Goal: Task Accomplishment & Management: Use online tool/utility

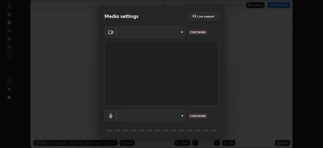
scroll to position [148, 323]
type input "5607bcfbd967db3bf5f76de58c8b00fc12754f2471884d1aaf72f2f6a5703857"
type input "default"
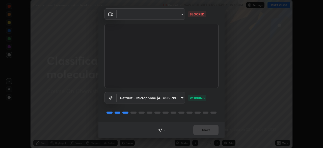
click at [175, 17] on body "Erase all Classification of elements and molecular structure Recording WAS SCHE…" at bounding box center [161, 74] width 323 height 148
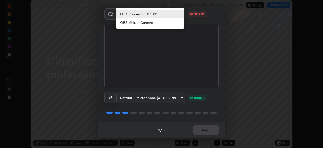
click at [159, 24] on li "OBS Virtual Camera" at bounding box center [150, 22] width 68 height 8
type input "2bd693d8498976811231acf1367c8f742acbae21c3f1c1a88a3b50950bbe65ab"
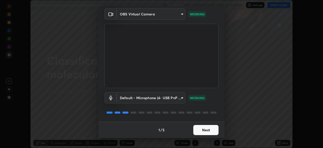
click at [210, 128] on button "Next" at bounding box center [205, 130] width 25 height 10
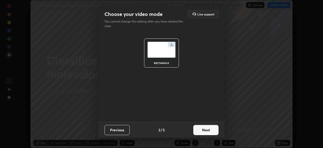
scroll to position [0, 0]
click at [211, 130] on button "Next" at bounding box center [205, 130] width 25 height 10
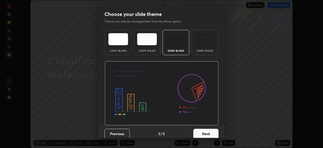
click at [212, 133] on button "Next" at bounding box center [205, 133] width 25 height 10
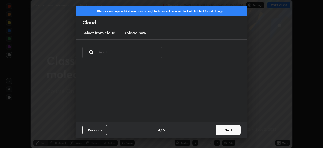
click at [221, 129] on button "Next" at bounding box center [227, 130] width 25 height 10
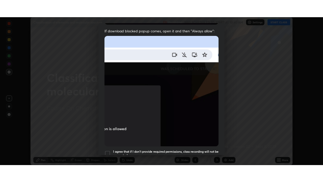
scroll to position [121, 0]
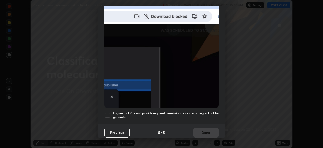
click at [107, 114] on div at bounding box center [107, 115] width 6 height 6
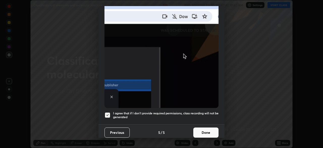
click at [203, 129] on button "Done" at bounding box center [205, 132] width 25 height 10
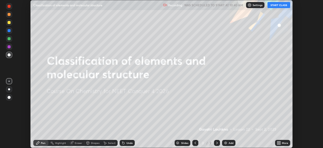
click at [275, 4] on button "START CLASS" at bounding box center [278, 5] width 23 height 6
click at [280, 142] on icon at bounding box center [279, 141] width 1 height 1
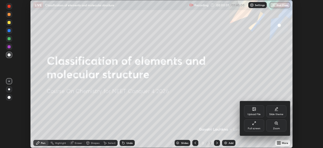
click at [253, 124] on icon at bounding box center [254, 123] width 4 height 4
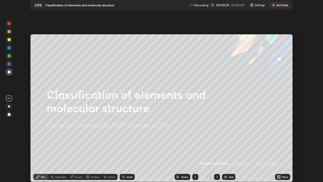
scroll to position [182, 323]
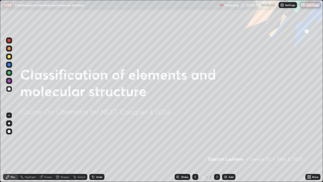
click at [226, 147] on img at bounding box center [226, 177] width 4 height 4
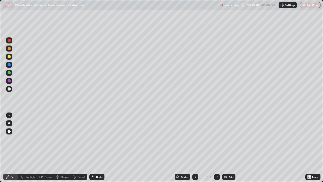
click at [9, 57] on div at bounding box center [9, 56] width 3 height 3
click at [10, 83] on div at bounding box center [9, 81] width 6 height 6
click at [8, 73] on div at bounding box center [9, 72] width 3 height 3
click at [8, 81] on div at bounding box center [9, 80] width 3 height 3
click at [8, 65] on div at bounding box center [9, 64] width 3 height 3
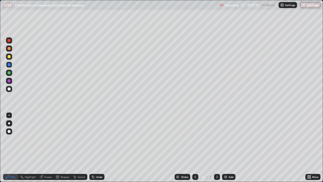
click at [9, 41] on div at bounding box center [9, 40] width 3 height 3
click at [47, 147] on div "Eraser" at bounding box center [46, 177] width 16 height 6
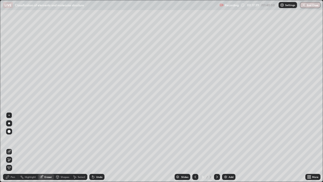
click at [14, 147] on div "Pen" at bounding box center [10, 177] width 15 height 6
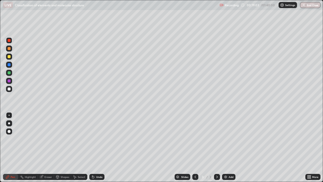
click at [224, 147] on img at bounding box center [226, 177] width 4 height 4
click at [9, 90] on div at bounding box center [9, 88] width 3 height 3
click at [46, 147] on div "Eraser" at bounding box center [46, 177] width 16 height 6
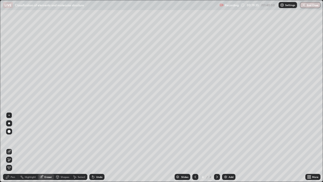
click at [14, 147] on div "Pen" at bounding box center [10, 177] width 15 height 6
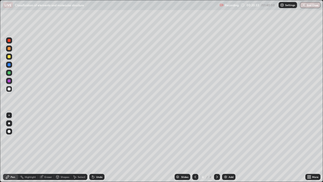
click at [9, 72] on div at bounding box center [9, 72] width 3 height 3
click at [9, 81] on div at bounding box center [9, 80] width 3 height 3
click at [9, 89] on div at bounding box center [9, 88] width 3 height 3
click at [8, 90] on div at bounding box center [9, 88] width 3 height 3
click at [10, 74] on div at bounding box center [9, 72] width 3 height 3
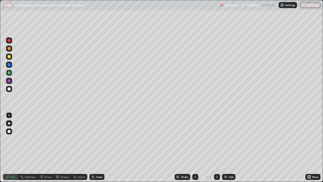
click at [10, 65] on div at bounding box center [9, 64] width 3 height 3
click at [9, 41] on div at bounding box center [9, 40] width 3 height 3
click at [228, 147] on div "Add" at bounding box center [228, 177] width 13 height 6
click at [11, 91] on div at bounding box center [9, 89] width 6 height 6
click at [224, 147] on img at bounding box center [226, 177] width 4 height 4
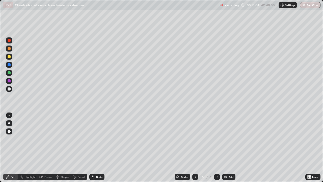
click at [63, 147] on div "Shapes" at bounding box center [65, 176] width 9 height 3
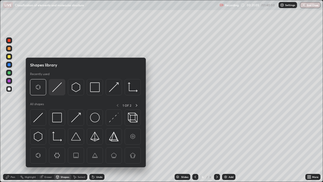
click at [58, 89] on img at bounding box center [57, 87] width 10 height 10
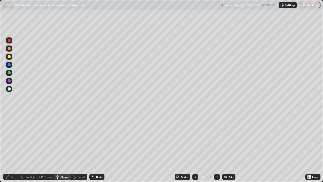
click at [12, 147] on div "Pen" at bounding box center [10, 177] width 15 height 6
click at [10, 59] on div at bounding box center [9, 56] width 6 height 6
click at [61, 147] on div "Shapes" at bounding box center [65, 176] width 9 height 3
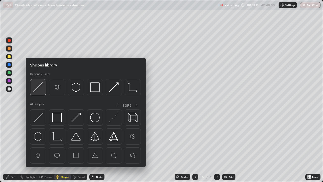
click at [38, 86] on img at bounding box center [38, 87] width 10 height 10
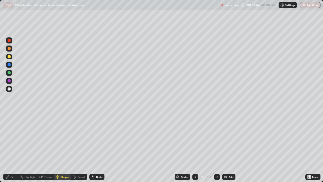
click at [11, 147] on div "Pen" at bounding box center [13, 176] width 5 height 3
click at [8, 88] on div at bounding box center [9, 88] width 3 height 3
click at [42, 147] on icon at bounding box center [41, 176] width 3 height 3
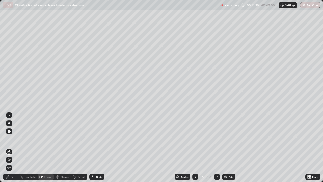
click at [12, 147] on div "Pen" at bounding box center [13, 176] width 5 height 3
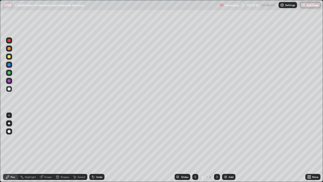
click at [45, 147] on div "Eraser" at bounding box center [48, 176] width 8 height 3
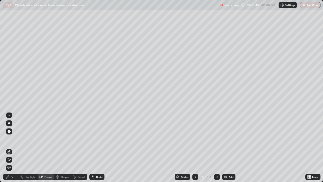
click at [12, 147] on div "Pen" at bounding box center [13, 176] width 5 height 3
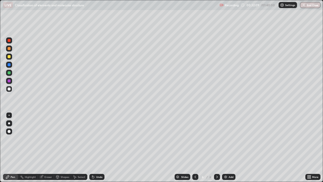
click at [64, 147] on div "Shapes" at bounding box center [65, 176] width 9 height 3
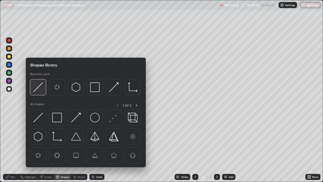
click at [38, 88] on img at bounding box center [38, 87] width 10 height 10
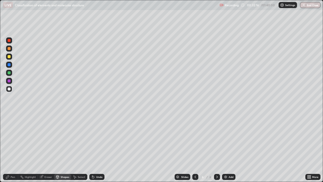
click at [8, 65] on div at bounding box center [9, 64] width 3 height 3
click at [44, 147] on div "Eraser" at bounding box center [46, 177] width 16 height 6
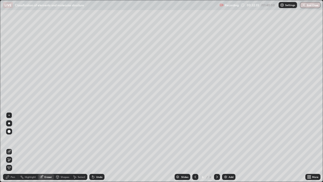
click at [12, 147] on div "Pen" at bounding box center [10, 177] width 15 height 6
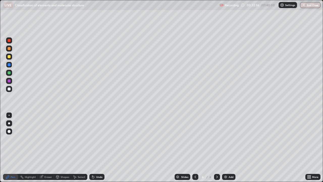
click at [61, 147] on div "Shapes" at bounding box center [65, 176] width 9 height 3
click at [14, 147] on div "Pen" at bounding box center [13, 176] width 5 height 3
click at [9, 89] on div at bounding box center [9, 88] width 3 height 3
click at [9, 58] on div at bounding box center [9, 56] width 3 height 3
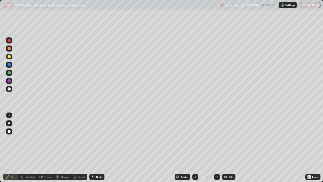
click at [46, 147] on div "Eraser" at bounding box center [48, 176] width 8 height 3
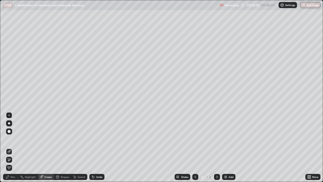
click at [12, 147] on div "Pen" at bounding box center [13, 176] width 5 height 3
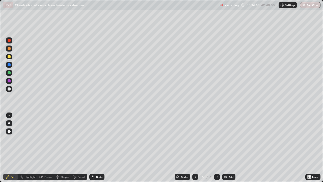
click at [47, 147] on div "Eraser" at bounding box center [48, 176] width 8 height 3
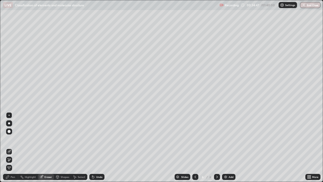
click at [13, 147] on div "Pen" at bounding box center [13, 176] width 5 height 3
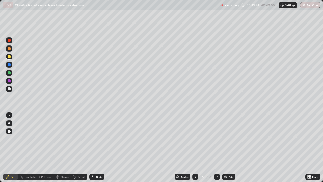
click at [225, 147] on img at bounding box center [226, 177] width 4 height 4
click at [8, 90] on div at bounding box center [9, 88] width 3 height 3
click at [10, 42] on div at bounding box center [9, 40] width 6 height 6
click at [226, 147] on img at bounding box center [226, 177] width 4 height 4
click at [62, 147] on div "Shapes" at bounding box center [65, 176] width 9 height 3
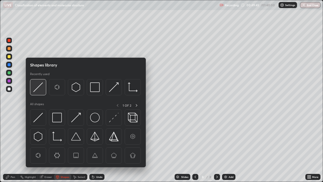
click at [40, 88] on img at bounding box center [38, 87] width 10 height 10
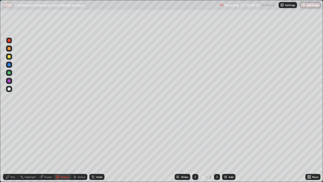
click at [15, 147] on div "Pen" at bounding box center [13, 176] width 5 height 3
click at [10, 90] on div at bounding box center [9, 89] width 6 height 6
click at [7, 57] on div at bounding box center [9, 56] width 6 height 6
click at [10, 81] on div at bounding box center [9, 80] width 3 height 3
click at [9, 73] on div at bounding box center [9, 72] width 3 height 3
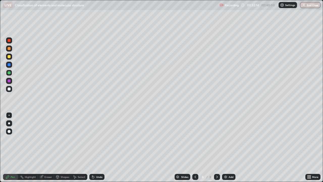
click at [9, 41] on div at bounding box center [9, 40] width 3 height 3
click at [9, 89] on div at bounding box center [9, 88] width 3 height 3
click at [9, 65] on div at bounding box center [9, 64] width 3 height 3
click at [9, 90] on div at bounding box center [9, 88] width 3 height 3
click at [11, 73] on div at bounding box center [9, 73] width 6 height 6
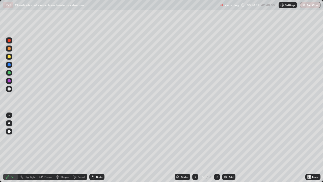
click at [10, 65] on div at bounding box center [9, 64] width 3 height 3
click at [9, 89] on div at bounding box center [9, 88] width 3 height 3
click at [10, 72] on div at bounding box center [9, 72] width 3 height 3
click at [50, 147] on div "Eraser" at bounding box center [48, 176] width 8 height 3
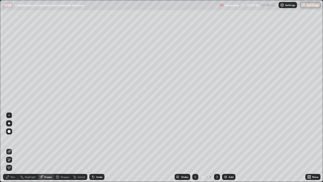
click at [13, 147] on div "Pen" at bounding box center [13, 176] width 5 height 3
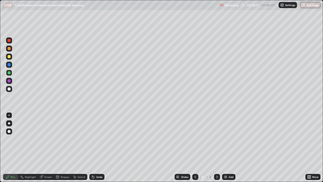
click at [9, 91] on div at bounding box center [9, 89] width 6 height 6
click at [226, 147] on img at bounding box center [226, 177] width 4 height 4
click at [9, 57] on div at bounding box center [9, 56] width 3 height 3
click at [10, 73] on div at bounding box center [9, 72] width 3 height 3
click at [61, 147] on div "Shapes" at bounding box center [65, 176] width 9 height 3
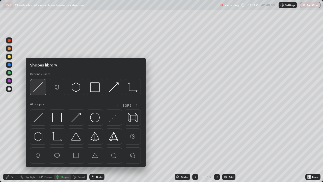
click at [36, 89] on img at bounding box center [38, 87] width 10 height 10
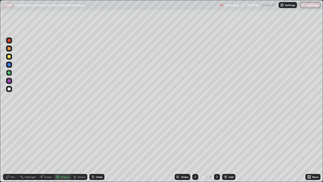
click at [8, 89] on div at bounding box center [9, 88] width 3 height 3
click at [14, 147] on div "Pen" at bounding box center [13, 176] width 5 height 3
click at [9, 57] on div at bounding box center [9, 56] width 3 height 3
click at [9, 73] on div at bounding box center [9, 72] width 3 height 3
click at [53, 147] on div "Eraser" at bounding box center [46, 177] width 16 height 6
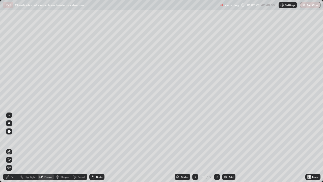
click at [15, 147] on div "Pen" at bounding box center [13, 176] width 5 height 3
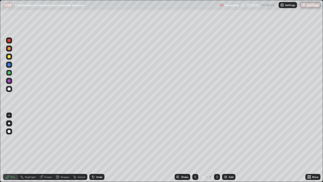
click at [9, 90] on div at bounding box center [9, 88] width 3 height 3
click at [47, 147] on div "Eraser" at bounding box center [48, 176] width 8 height 3
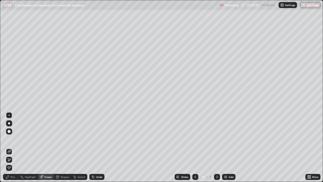
click at [14, 147] on div "Pen" at bounding box center [13, 176] width 5 height 3
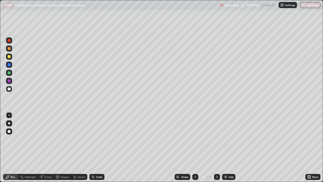
click at [9, 65] on div at bounding box center [9, 64] width 3 height 3
click at [224, 147] on img at bounding box center [226, 177] width 4 height 4
click at [63, 147] on div "Shapes" at bounding box center [65, 176] width 9 height 3
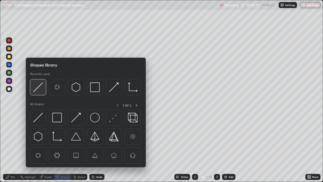
click at [38, 87] on img at bounding box center [38, 87] width 10 height 10
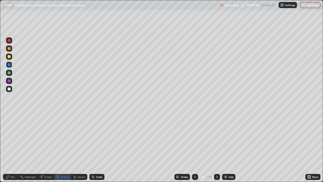
click at [10, 147] on div "Pen" at bounding box center [10, 177] width 15 height 6
click at [8, 90] on div at bounding box center [9, 89] width 6 height 6
click at [8, 58] on div at bounding box center [9, 56] width 3 height 3
click at [10, 88] on div at bounding box center [9, 88] width 3 height 3
click at [8, 73] on div at bounding box center [9, 72] width 3 height 3
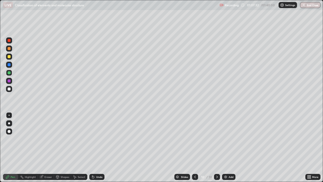
click at [10, 89] on div at bounding box center [9, 88] width 3 height 3
click at [10, 81] on div at bounding box center [9, 80] width 3 height 3
click at [11, 89] on div at bounding box center [9, 89] width 6 height 6
click at [10, 57] on div at bounding box center [9, 56] width 3 height 3
click at [9, 74] on div at bounding box center [9, 72] width 3 height 3
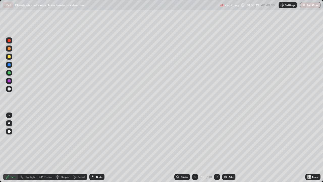
click at [10, 41] on div at bounding box center [9, 40] width 3 height 3
click at [9, 57] on div at bounding box center [9, 56] width 3 height 3
click at [12, 81] on div at bounding box center [9, 81] width 6 height 6
click at [9, 56] on div at bounding box center [9, 56] width 3 height 3
click at [10, 73] on div at bounding box center [9, 72] width 3 height 3
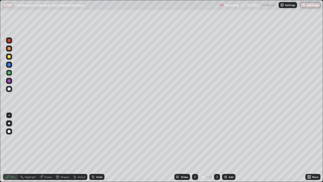
click at [48, 147] on div "Eraser" at bounding box center [46, 177] width 16 height 6
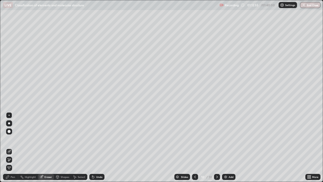
click at [13, 147] on div "Pen" at bounding box center [10, 177] width 15 height 6
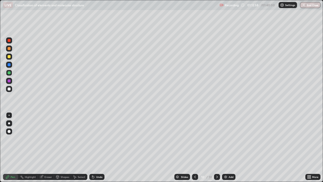
click at [46, 147] on div "Eraser" at bounding box center [48, 176] width 8 height 3
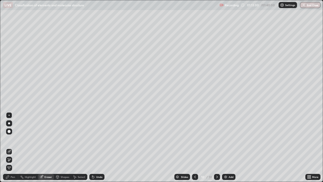
click at [10, 147] on div "Pen" at bounding box center [10, 177] width 15 height 6
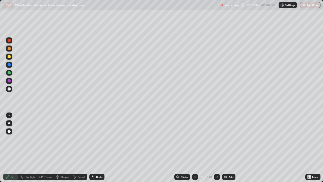
click at [11, 66] on div at bounding box center [9, 65] width 6 height 6
click at [10, 90] on div at bounding box center [9, 88] width 3 height 3
click at [195, 147] on icon at bounding box center [195, 177] width 4 height 4
click at [194, 147] on icon at bounding box center [195, 176] width 2 height 3
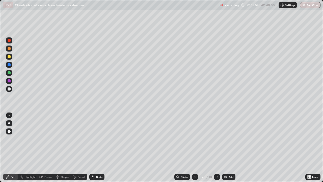
click at [215, 147] on icon at bounding box center [217, 177] width 4 height 4
click at [216, 147] on icon at bounding box center [217, 177] width 4 height 4
click at [215, 147] on icon at bounding box center [217, 177] width 4 height 4
click at [225, 147] on img at bounding box center [226, 177] width 4 height 4
click at [9, 88] on div at bounding box center [9, 88] width 3 height 3
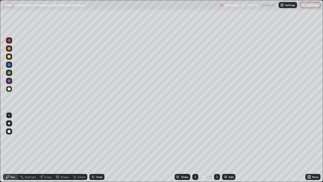
click at [61, 147] on div "Shapes" at bounding box center [65, 176] width 9 height 3
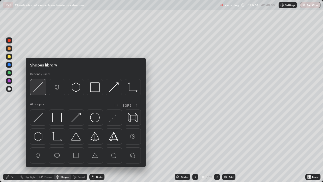
click at [36, 91] on img at bounding box center [38, 87] width 10 height 10
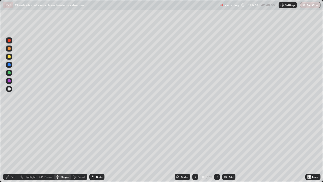
click at [15, 147] on div "Pen" at bounding box center [13, 176] width 5 height 3
click at [9, 81] on div at bounding box center [9, 80] width 3 height 3
click at [9, 65] on div at bounding box center [9, 64] width 3 height 3
click at [9, 82] on div at bounding box center [9, 81] width 6 height 6
click at [9, 91] on div at bounding box center [9, 89] width 6 height 6
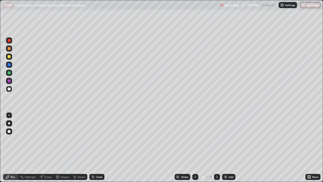
click at [10, 73] on div at bounding box center [9, 72] width 3 height 3
click at [9, 57] on div at bounding box center [9, 56] width 3 height 3
click at [225, 147] on img at bounding box center [226, 177] width 4 height 4
click at [10, 73] on div at bounding box center [9, 72] width 3 height 3
click at [9, 89] on div at bounding box center [9, 88] width 3 height 3
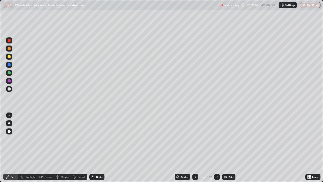
click at [8, 58] on div at bounding box center [9, 56] width 3 height 3
click at [194, 147] on icon at bounding box center [195, 177] width 4 height 4
click at [203, 147] on div "11" at bounding box center [202, 176] width 5 height 3
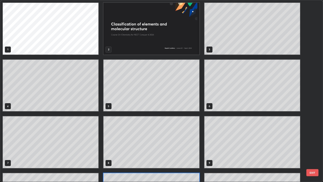
scroll to position [180, 320]
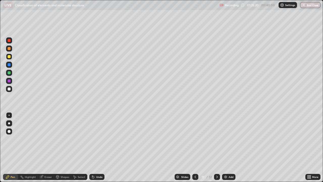
click at [194, 147] on icon at bounding box center [195, 177] width 4 height 4
click at [215, 147] on icon at bounding box center [217, 177] width 4 height 4
click at [216, 147] on icon at bounding box center [217, 177] width 4 height 4
click at [224, 147] on img at bounding box center [226, 177] width 4 height 4
click at [10, 89] on div at bounding box center [9, 88] width 3 height 3
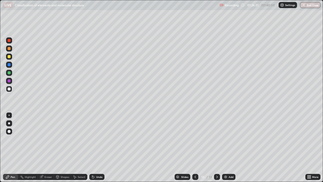
click at [47, 147] on div "Eraser" at bounding box center [48, 176] width 8 height 3
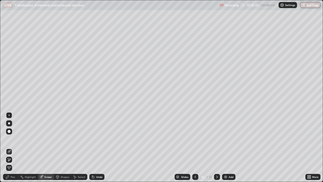
click at [11, 147] on div "Pen" at bounding box center [13, 176] width 5 height 3
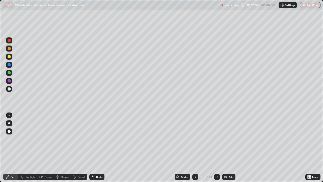
click at [9, 72] on div at bounding box center [9, 72] width 3 height 3
click at [9, 89] on div at bounding box center [9, 88] width 3 height 3
click at [10, 74] on div at bounding box center [9, 72] width 3 height 3
click at [8, 89] on div at bounding box center [9, 88] width 3 height 3
click at [224, 147] on img at bounding box center [226, 177] width 4 height 4
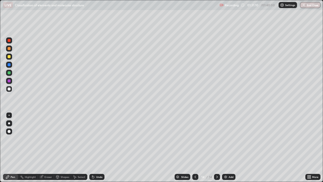
click at [8, 57] on div at bounding box center [9, 56] width 3 height 3
click at [9, 82] on div at bounding box center [9, 81] width 6 height 6
click at [8, 90] on div at bounding box center [9, 88] width 3 height 3
click at [9, 41] on div at bounding box center [9, 40] width 3 height 3
click at [12, 89] on div at bounding box center [9, 89] width 6 height 6
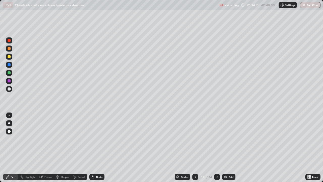
click at [47, 147] on div "Eraser" at bounding box center [48, 176] width 8 height 3
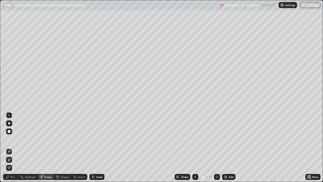
click at [14, 147] on div "Pen" at bounding box center [13, 176] width 5 height 3
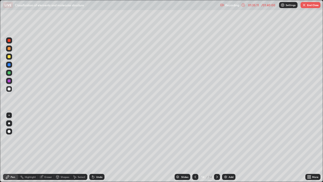
click at [9, 58] on div at bounding box center [9, 56] width 3 height 3
click at [42, 147] on icon at bounding box center [41, 177] width 4 height 4
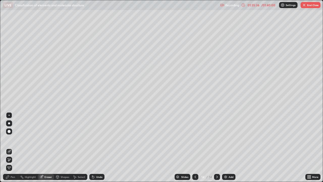
click at [10, 147] on div "Pen" at bounding box center [10, 177] width 15 height 6
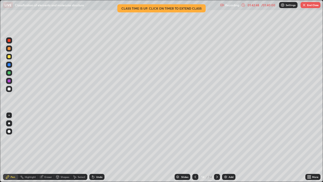
click at [304, 5] on img "button" at bounding box center [304, 5] width 4 height 4
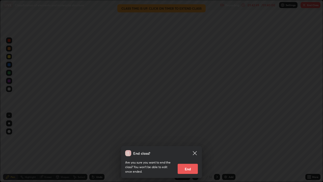
click at [194, 147] on button "End" at bounding box center [188, 168] width 20 height 10
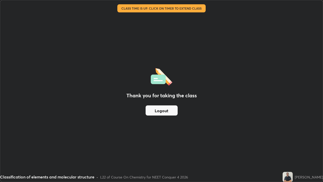
click at [166, 110] on button "Logout" at bounding box center [162, 110] width 32 height 10
